Goal: Information Seeking & Learning: Learn about a topic

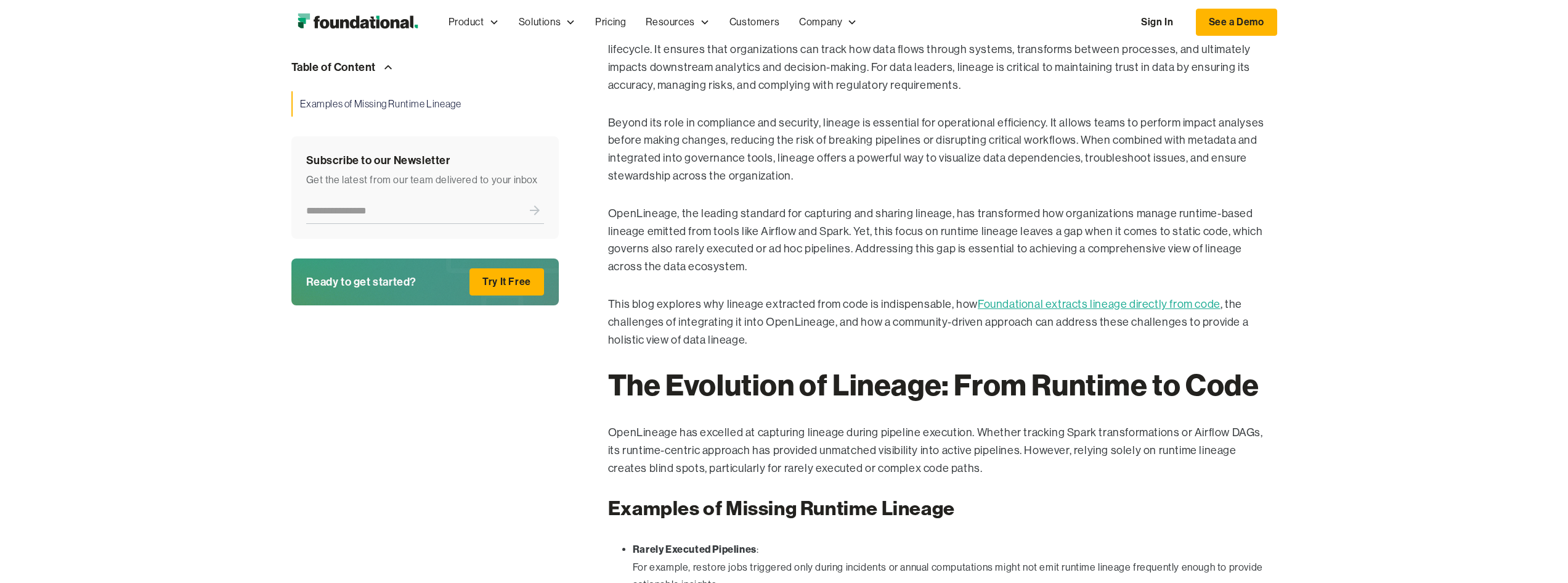
scroll to position [740, 0]
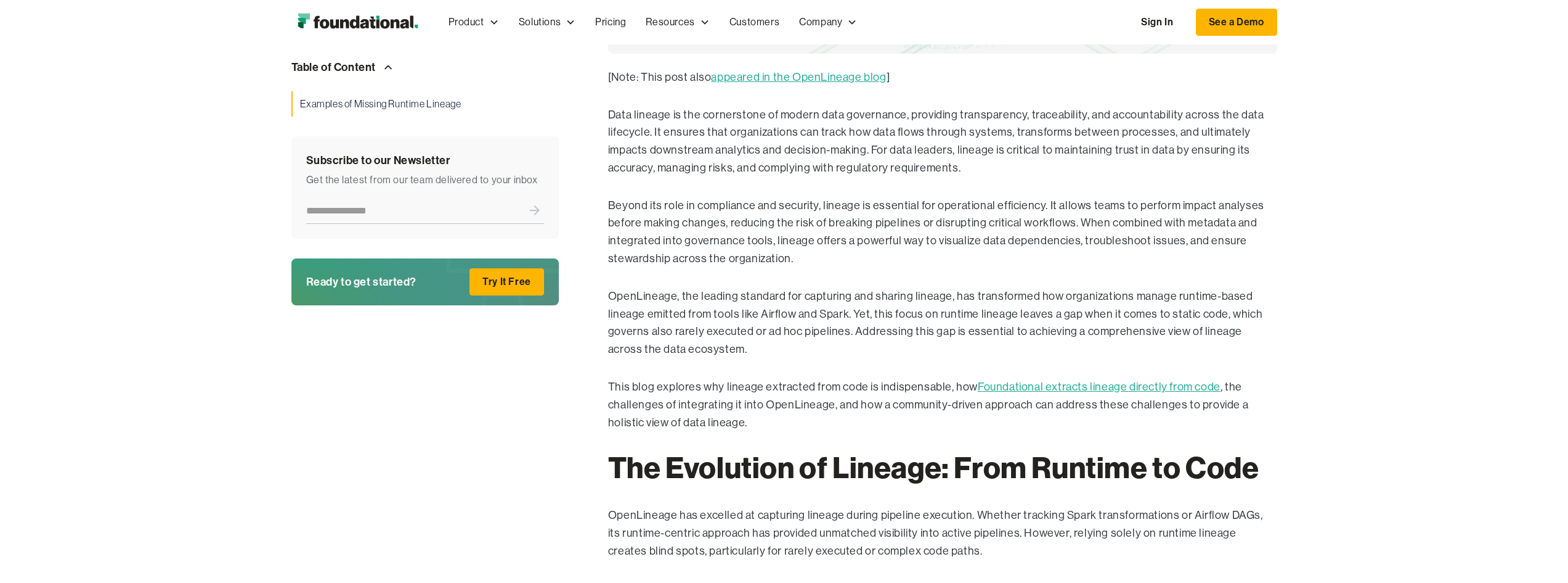
click at [1184, 387] on link "Foundational extracts lineage directly from code" at bounding box center [1099, 386] width 243 height 12
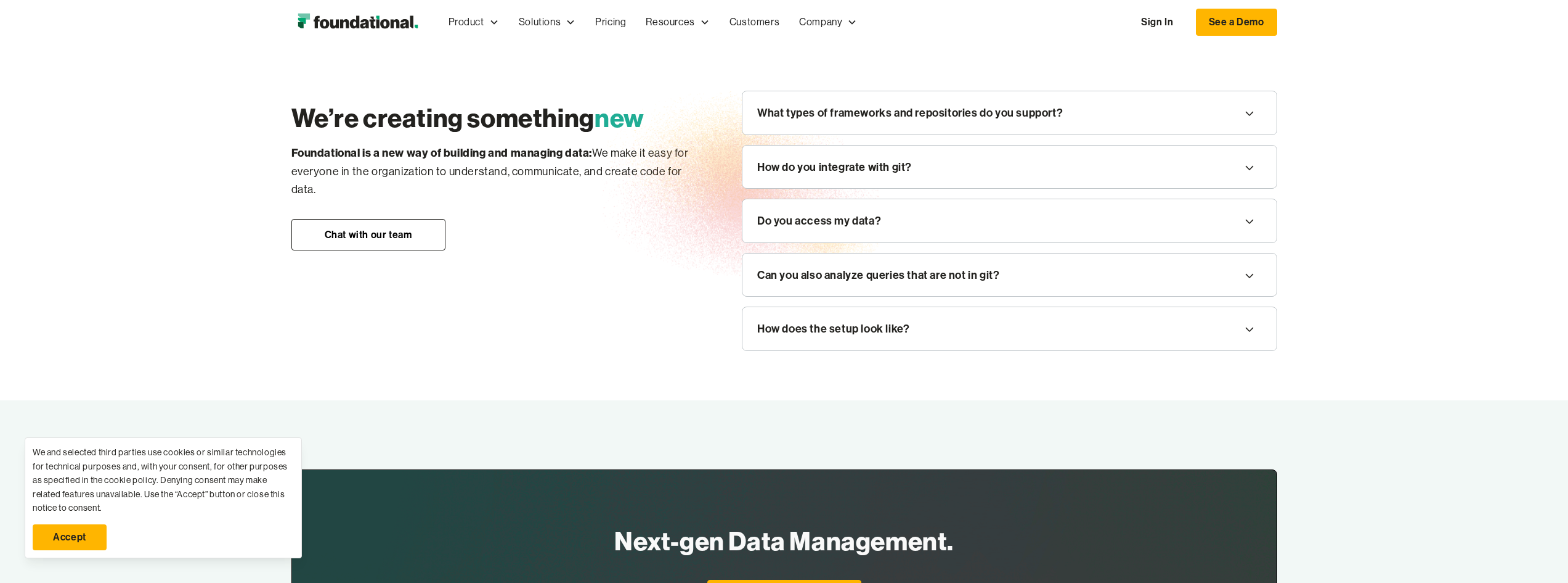
scroll to position [1577, 0]
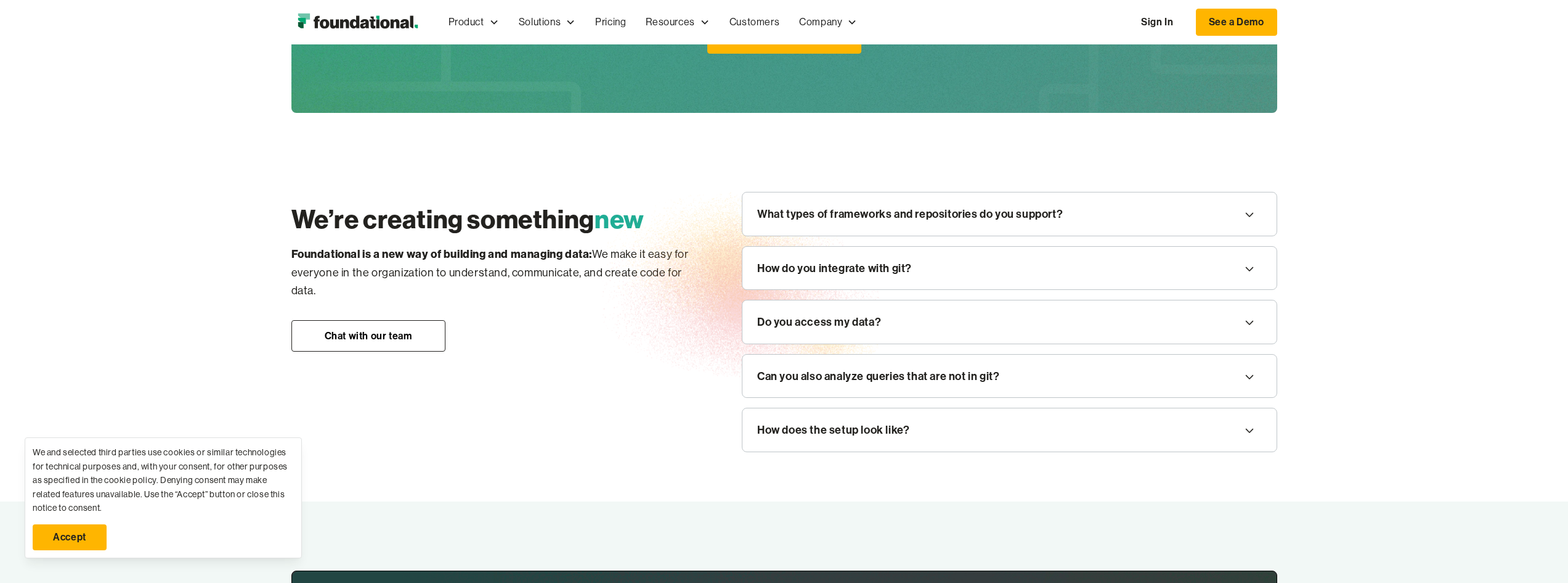
click at [1207, 212] on div "What types of frameworks and repositories do you support?" at bounding box center [1009, 214] width 534 height 43
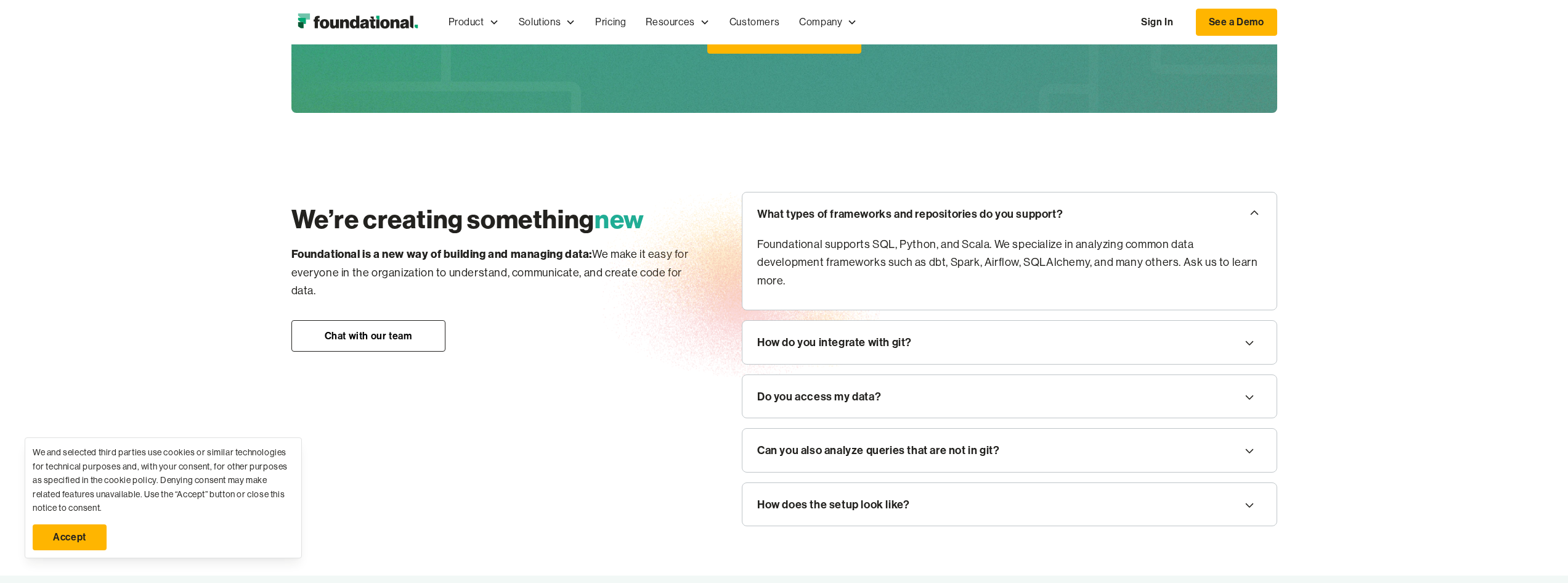
click at [1241, 326] on div "How do you integrate with git?" at bounding box center [1009, 342] width 534 height 43
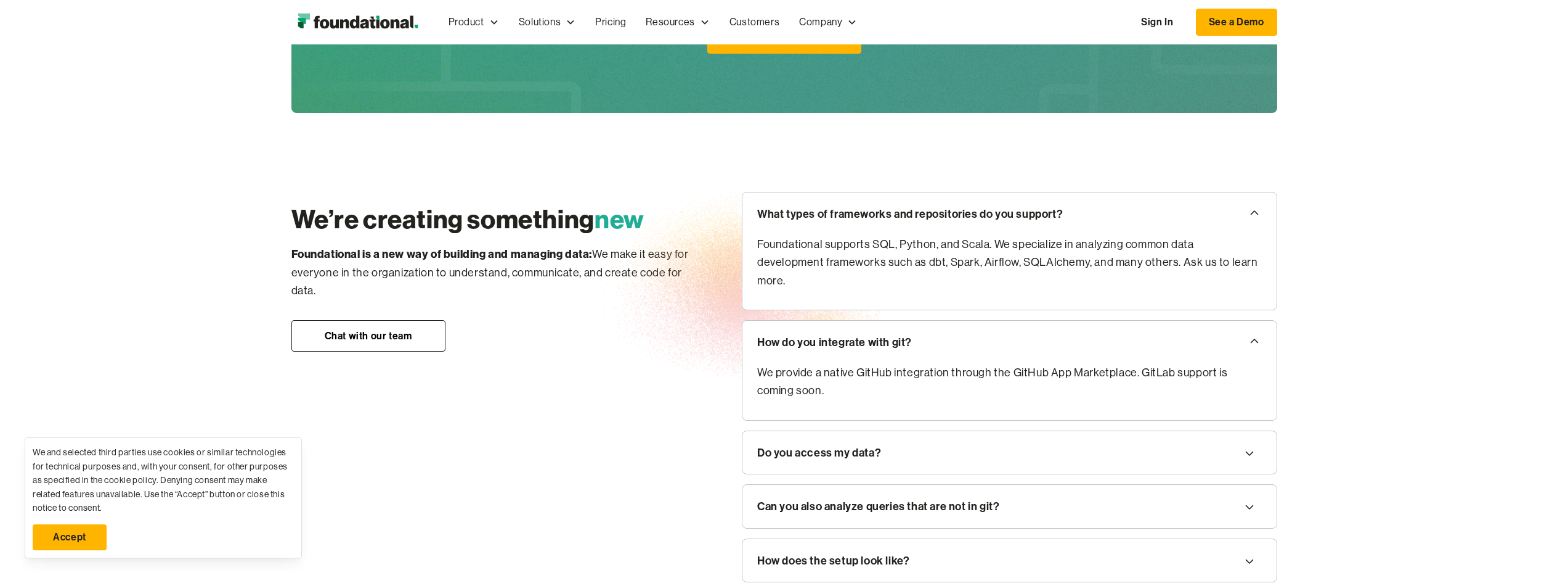
click at [1252, 444] on icon at bounding box center [1249, 453] width 15 height 20
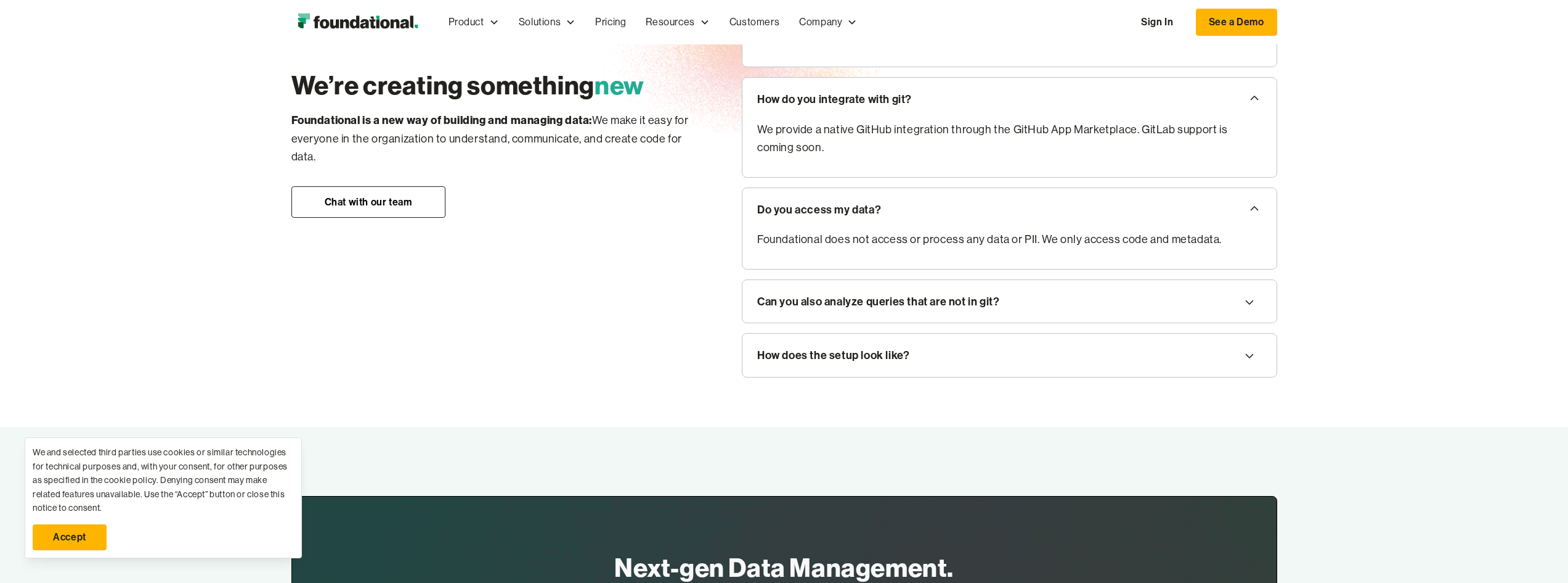
scroll to position [1823, 0]
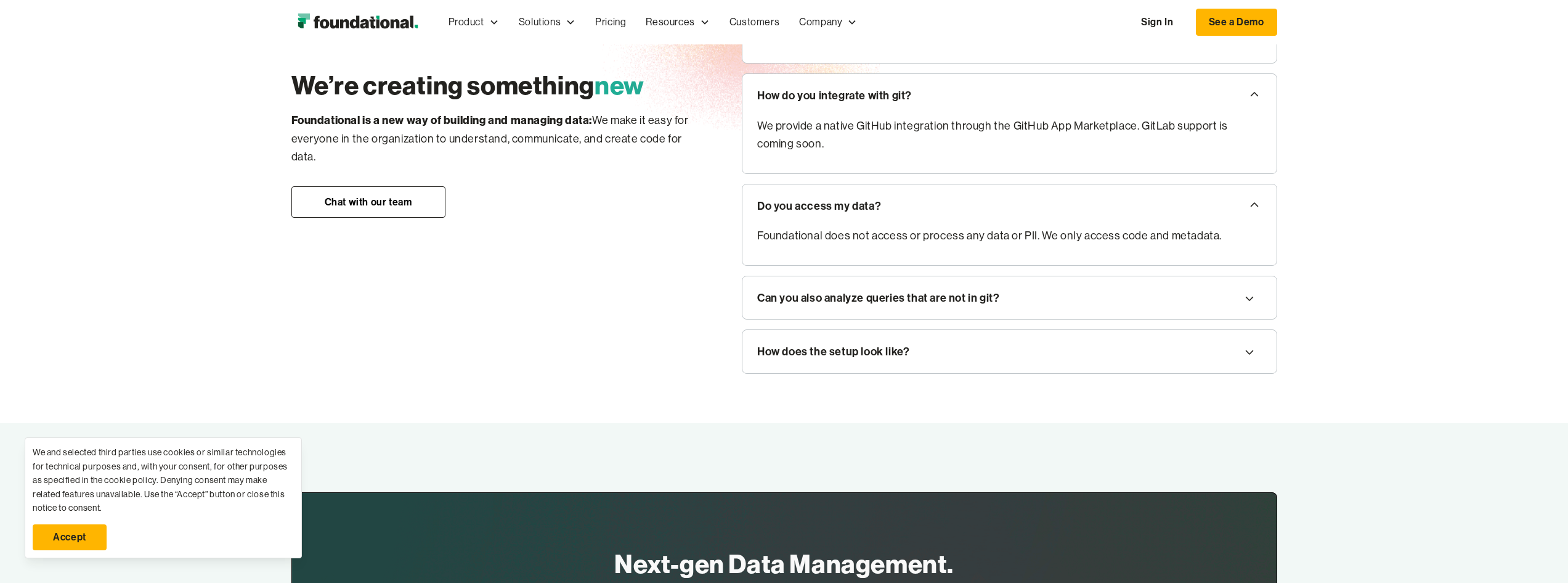
click at [1255, 295] on icon at bounding box center [1249, 299] width 15 height 20
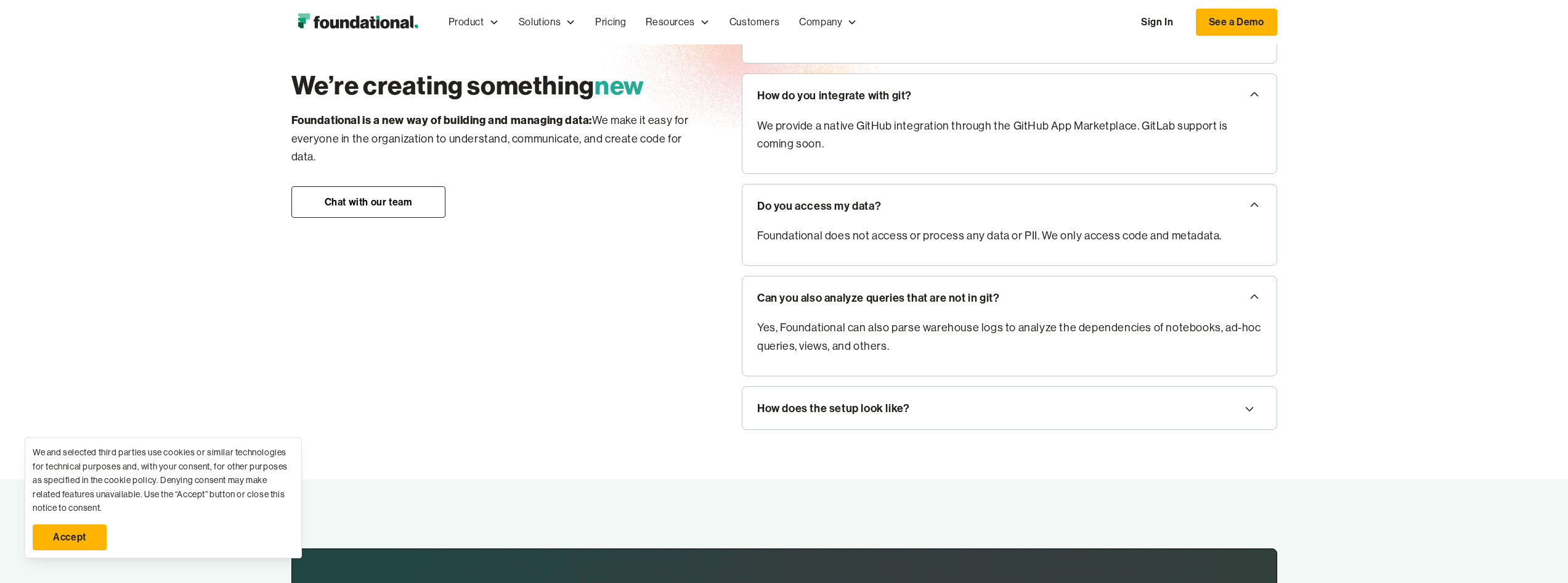
click at [1250, 399] on icon at bounding box center [1249, 409] width 15 height 20
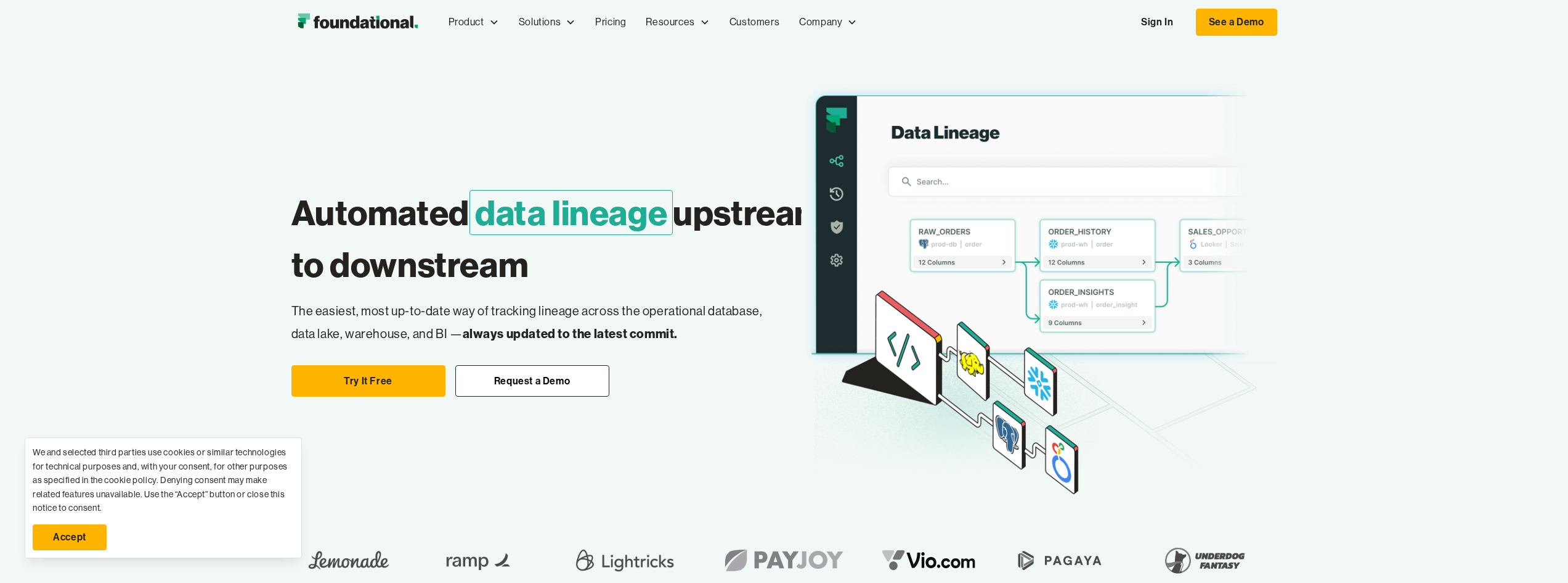
scroll to position [0, 0]
